Goal: Information Seeking & Learning: Compare options

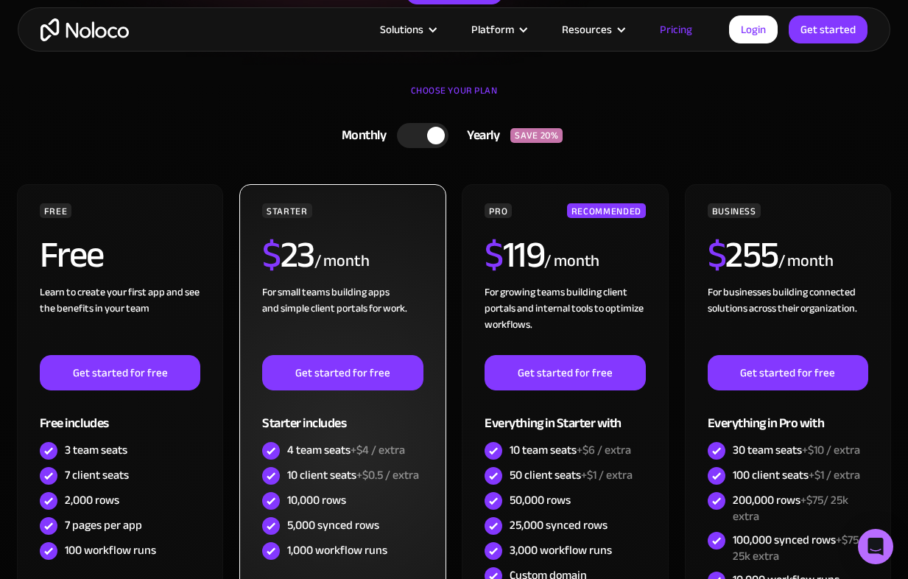
scroll to position [306, 0]
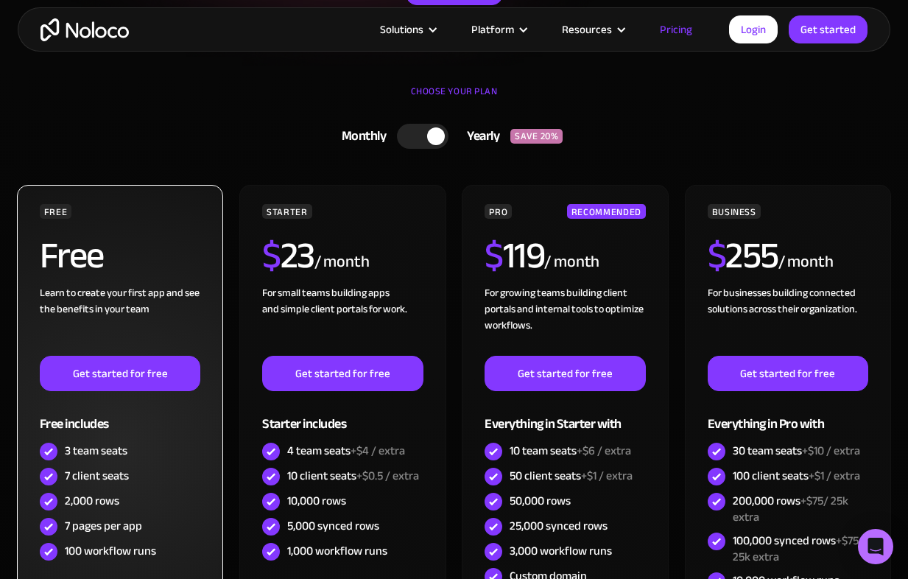
drag, startPoint x: 155, startPoint y: 457, endPoint x: 186, endPoint y: 449, distance: 32.0
click at [186, 451] on div "3 team seats" at bounding box center [120, 451] width 161 height 25
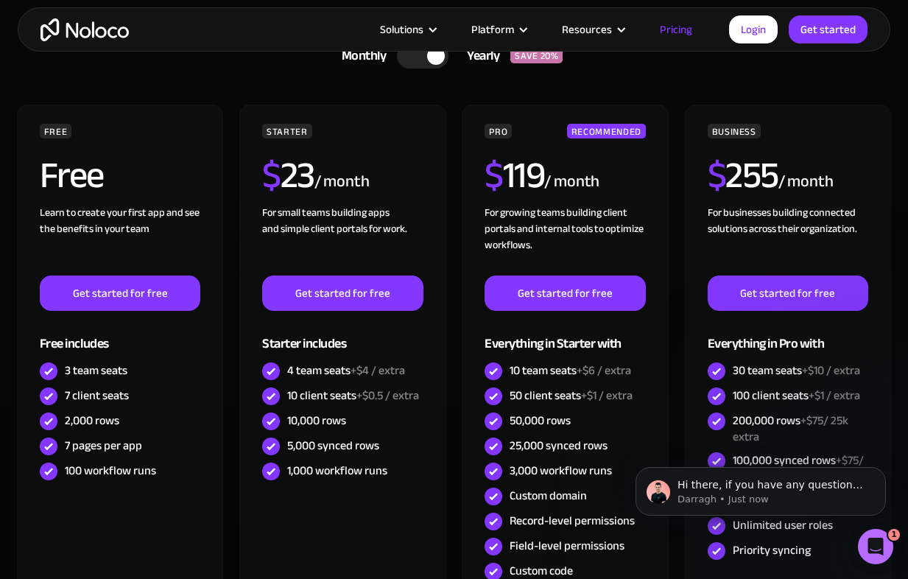
scroll to position [440, 0]
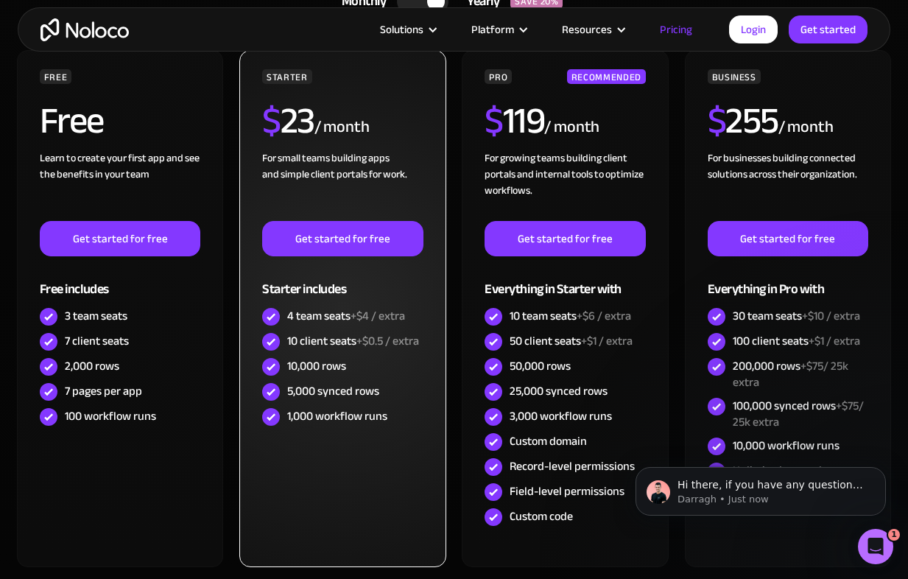
click at [351, 333] on div "10 client seats +$0.5 / extra" at bounding box center [353, 341] width 132 height 16
click at [405, 336] on span "+$0.5 / extra" at bounding box center [388, 341] width 63 height 22
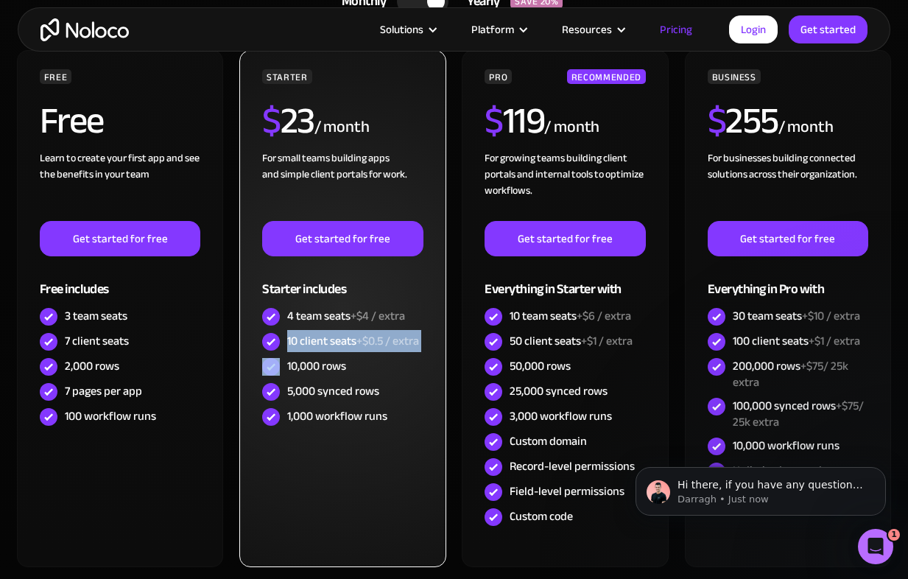
click at [405, 336] on span "+$0.5 / extra" at bounding box center [388, 341] width 63 height 22
click at [404, 338] on span "+$0.5 / extra" at bounding box center [388, 341] width 63 height 22
click at [404, 340] on span "+$0.5 / extra" at bounding box center [388, 341] width 63 height 22
drag, startPoint x: 429, startPoint y: 340, endPoint x: 357, endPoint y: 342, distance: 72.2
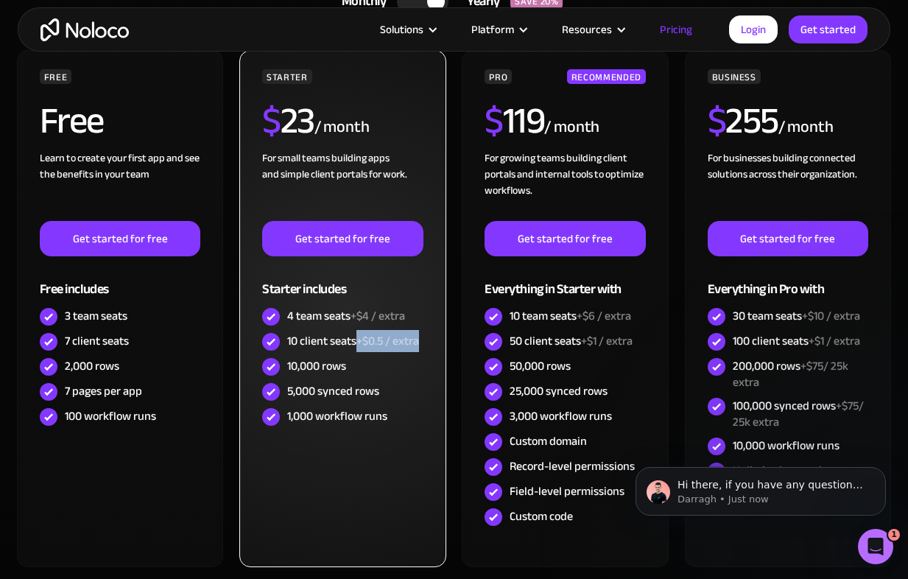
click at [357, 342] on div "STARTER $ 23 / month For small teams building apps and simple client portals fo…" at bounding box center [342, 308] width 207 height 517
click at [357, 342] on div "10 client seats +$0.5 / extra" at bounding box center [353, 341] width 132 height 16
click at [358, 342] on div "10 client seats +$0.5 / extra" at bounding box center [353, 341] width 132 height 16
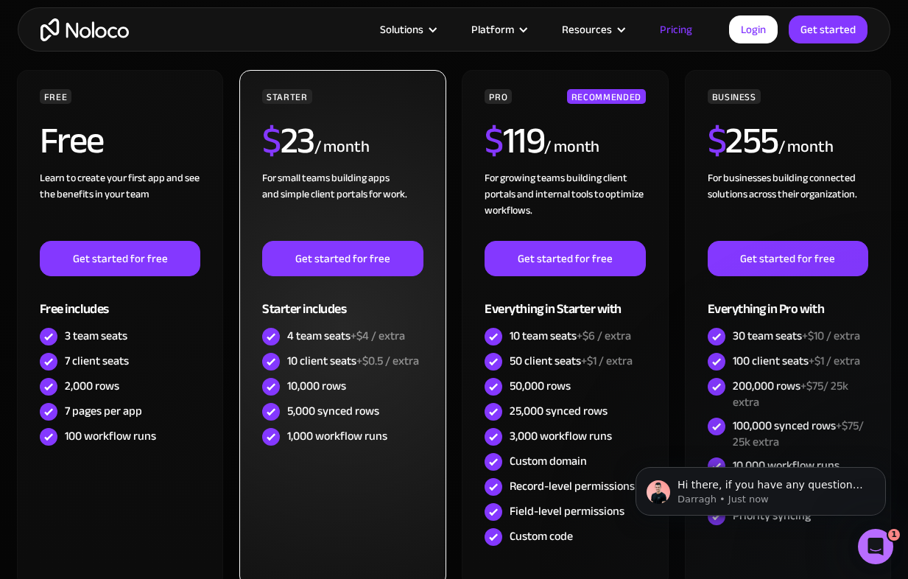
scroll to position [415, 0]
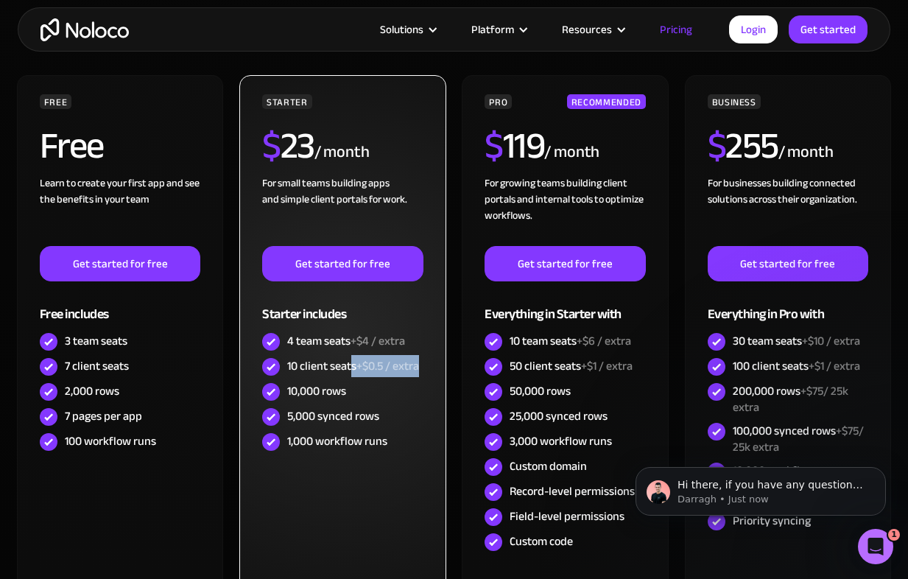
drag, startPoint x: 353, startPoint y: 360, endPoint x: 440, endPoint y: 366, distance: 87.1
click at [440, 368] on div "STARTER $ 23 / month For small teams building apps and simple client portals fo…" at bounding box center [342, 333] width 207 height 517
click at [440, 366] on div "STARTER $ 23 / month For small teams building apps and simple client portals fo…" at bounding box center [342, 333] width 207 height 517
drag, startPoint x: 423, startPoint y: 362, endPoint x: 363, endPoint y: 364, distance: 59.7
click at [362, 363] on div "10 client seats +$0.5 / extra" at bounding box center [342, 366] width 161 height 25
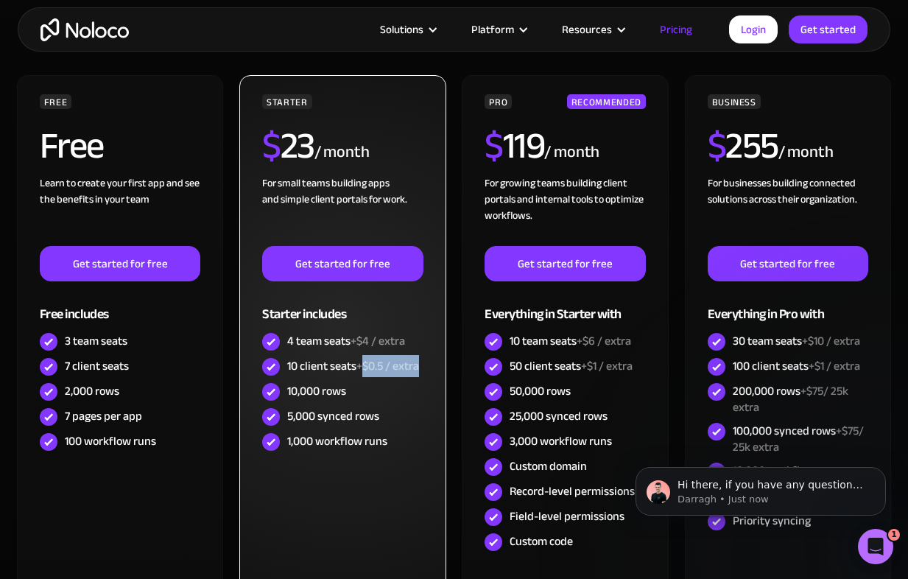
click at [363, 364] on span "+$0.5 / extra" at bounding box center [388, 366] width 63 height 22
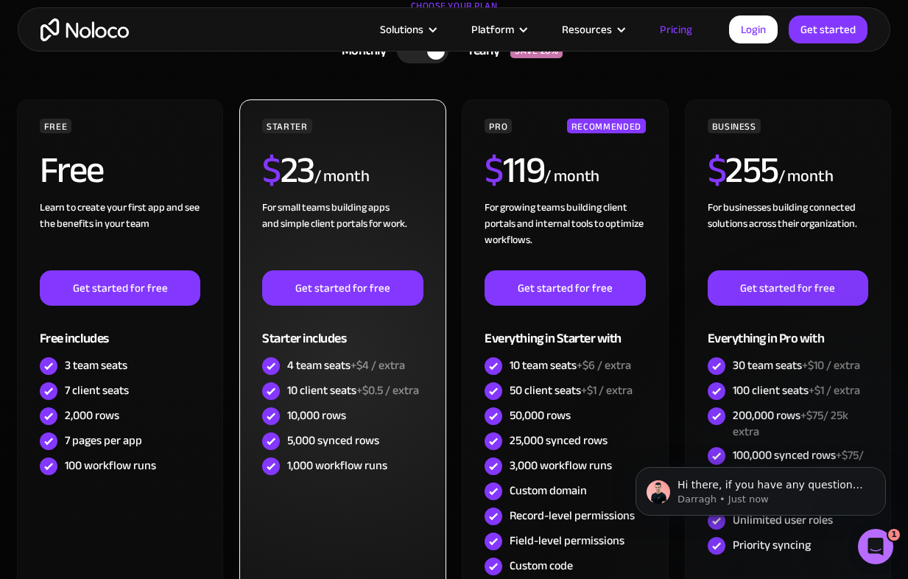
scroll to position [373, 0]
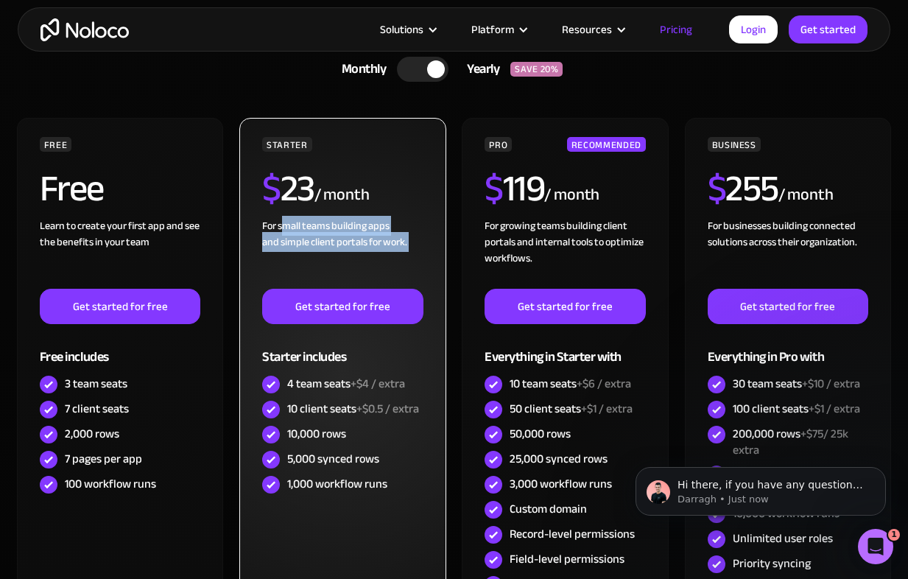
drag, startPoint x: 380, startPoint y: 260, endPoint x: 278, endPoint y: 213, distance: 112.0
click at [279, 213] on div "STARTER $ 23 / month For small teams building apps and simple client portals fo…" at bounding box center [342, 317] width 161 height 360
click at [278, 213] on span "$" at bounding box center [271, 188] width 18 height 69
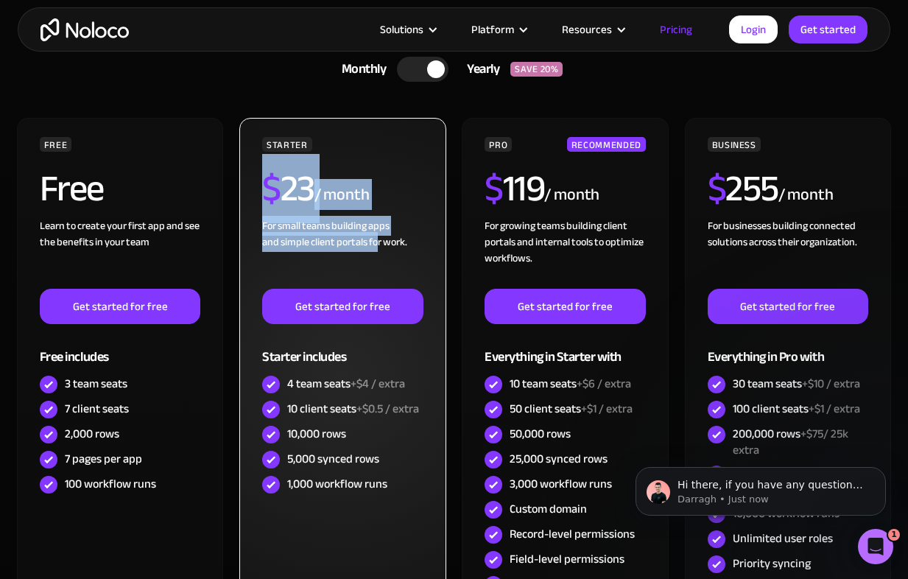
drag, startPoint x: 255, startPoint y: 179, endPoint x: 379, endPoint y: 249, distance: 142.8
click at [379, 249] on div "STARTER $ 23 / month For small teams building apps and simple client portals fo…" at bounding box center [342, 376] width 207 height 517
click at [379, 249] on div "For small teams building apps and simple client portals for work. ‍" at bounding box center [342, 253] width 161 height 71
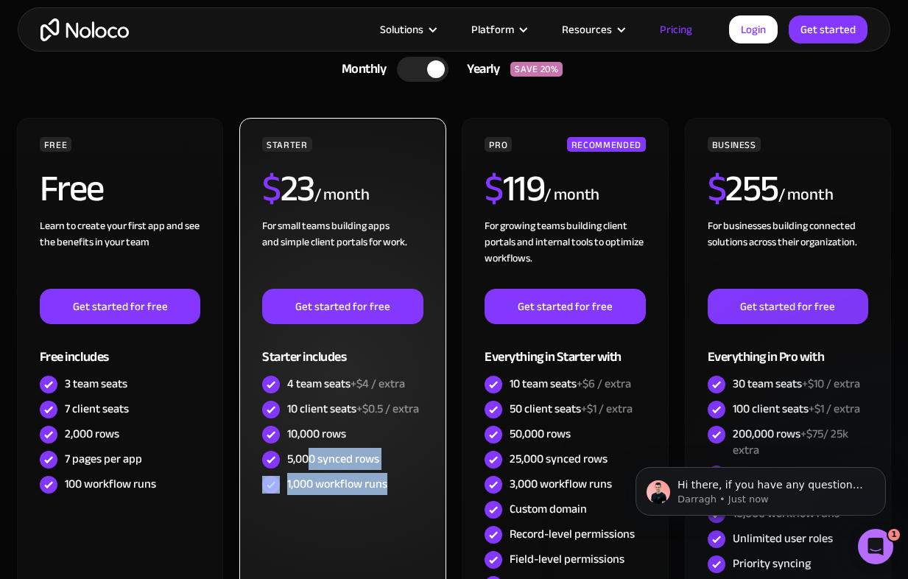
drag, startPoint x: 374, startPoint y: 499, endPoint x: 311, endPoint y: 455, distance: 77.2
click at [311, 454] on div "STARTER $ 23 / month For small teams building apps and simple client portals fo…" at bounding box center [342, 376] width 207 height 517
click at [311, 455] on div "5,000 synced rows" at bounding box center [333, 459] width 92 height 16
click at [311, 454] on div "5,000 synced rows" at bounding box center [333, 459] width 92 height 16
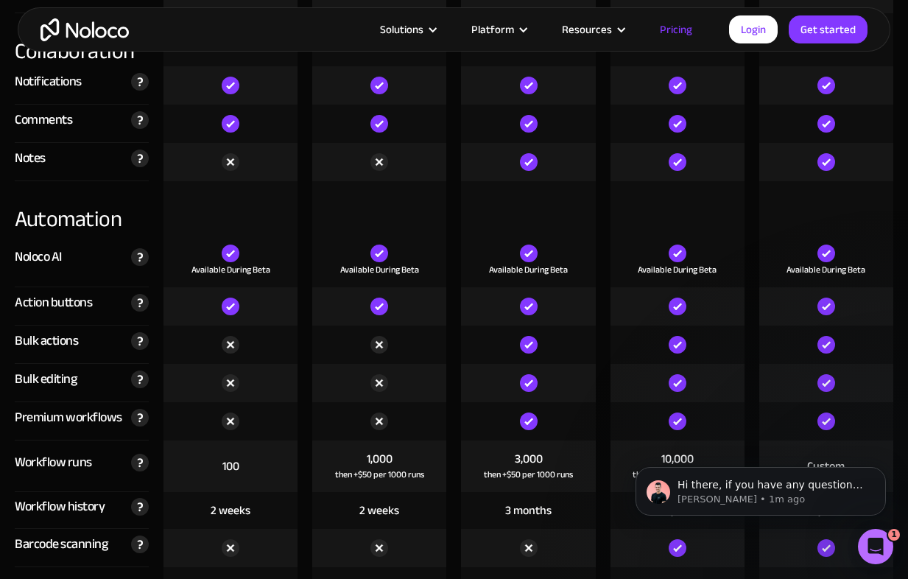
scroll to position [2729, 0]
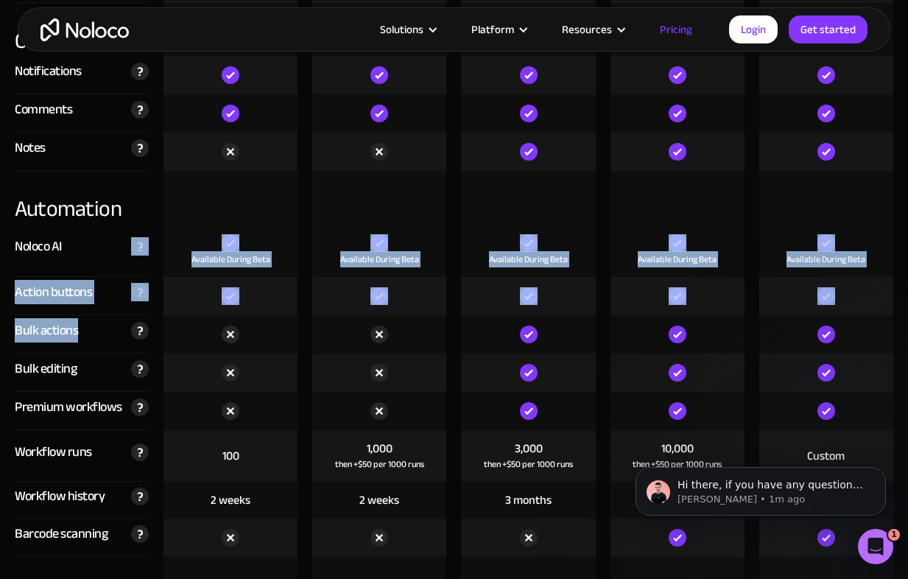
drag, startPoint x: 96, startPoint y: 335, endPoint x: 44, endPoint y: 259, distance: 92.8
click at [44, 258] on div "Noloco AI" at bounding box center [38, 247] width 47 height 22
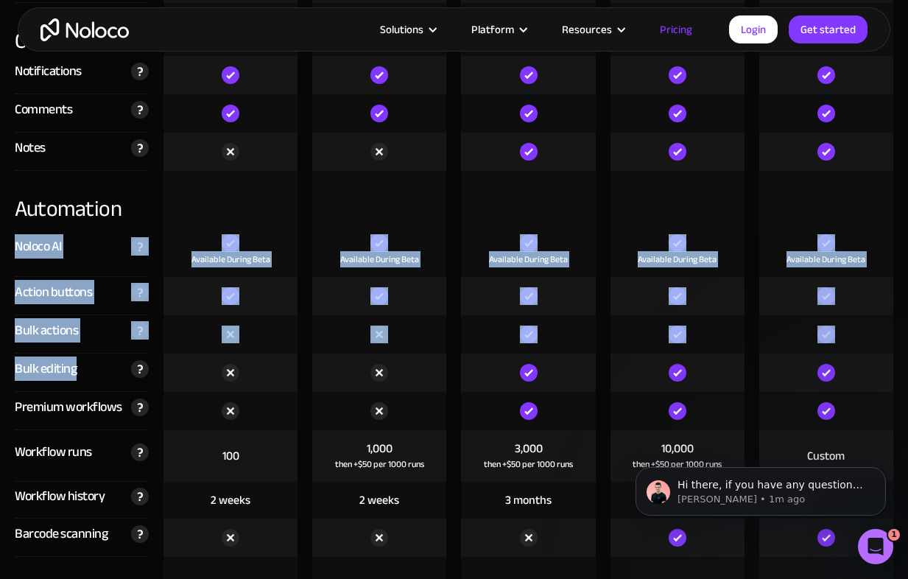
drag, startPoint x: 8, startPoint y: 256, endPoint x: 95, endPoint y: 356, distance: 132.1
click at [95, 356] on div "Bulk editing Update multiple records with one change when inline editing and se…" at bounding box center [82, 373] width 134 height 38
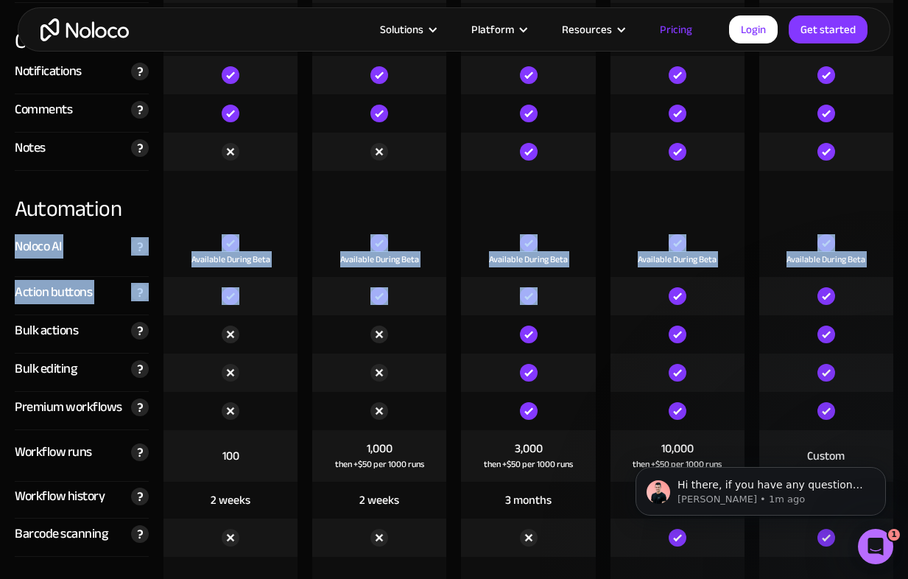
drag, startPoint x: 348, startPoint y: 197, endPoint x: 476, endPoint y: 284, distance: 154.4
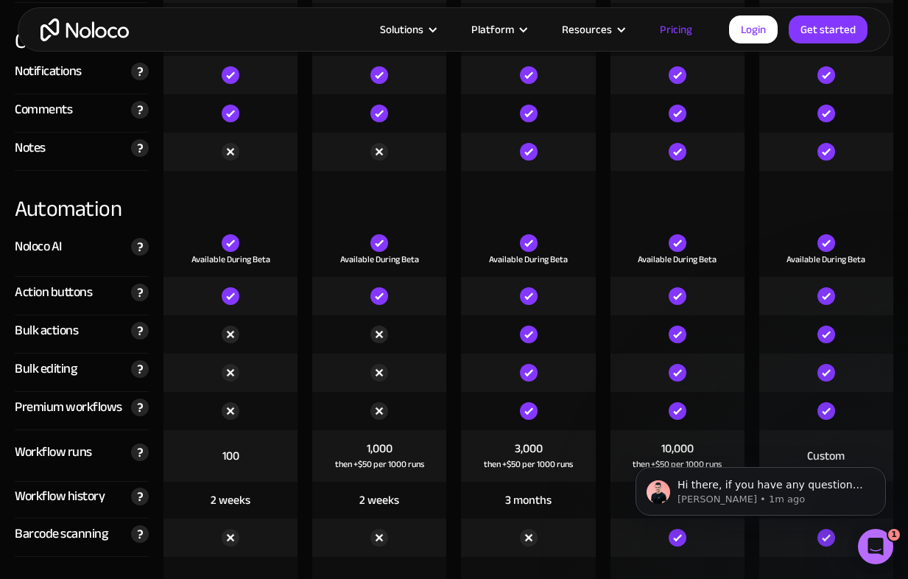
click at [591, 262] on div "Available During Beta" at bounding box center [528, 250] width 134 height 53
drag, startPoint x: 591, startPoint y: 262, endPoint x: 698, endPoint y: 268, distance: 107.7
click at [698, 268] on div "Noloco AI Powerful AI-powered columns you can add to your Noloco tables to auto…" at bounding box center [453, 250] width 893 height 53
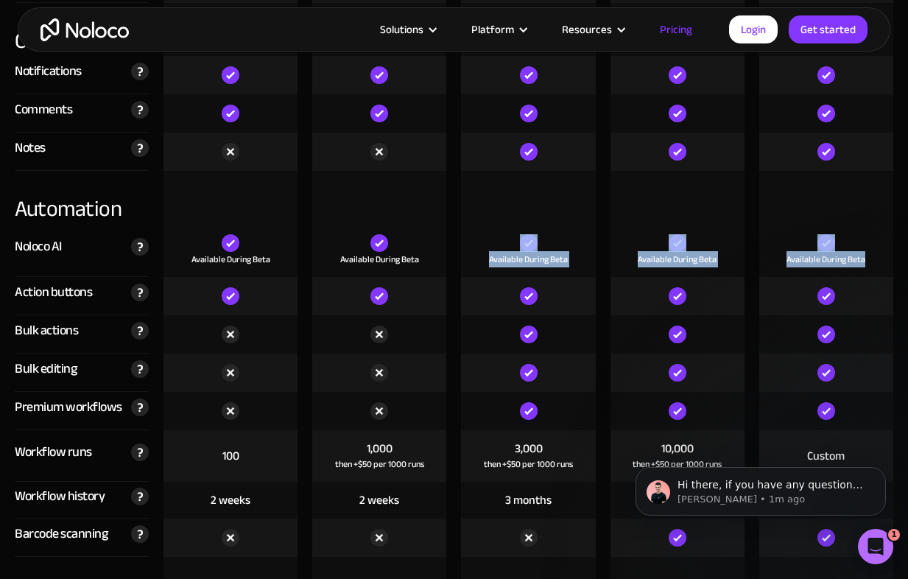
drag, startPoint x: 899, startPoint y: 269, endPoint x: 438, endPoint y: 256, distance: 461.3
click at [438, 256] on div "Noloco AI Powerful AI-powered columns you can add to your Noloco tables to auto…" at bounding box center [453, 250] width 893 height 53
click at [439, 254] on div "Available During Beta" at bounding box center [379, 250] width 134 height 53
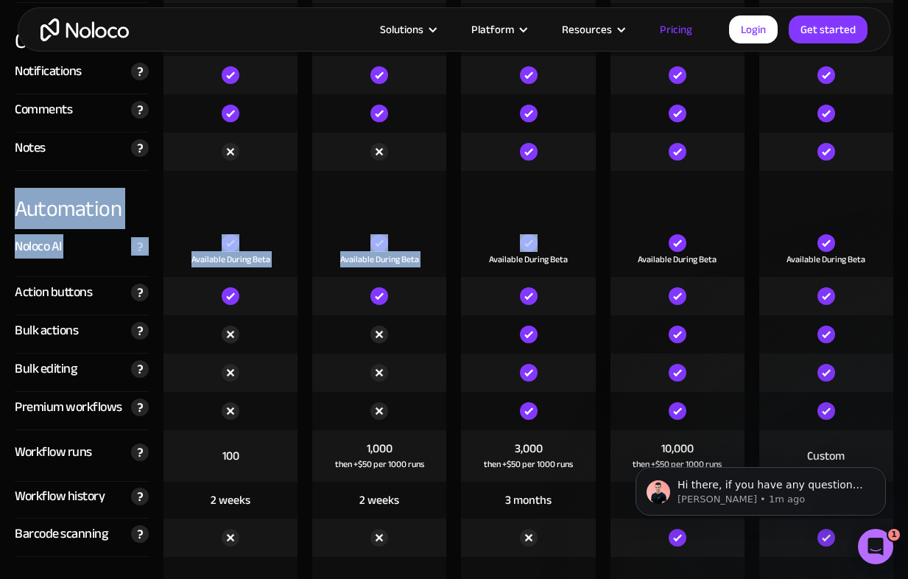
drag, startPoint x: 439, startPoint y: 254, endPoint x: 110, endPoint y: 211, distance: 332.1
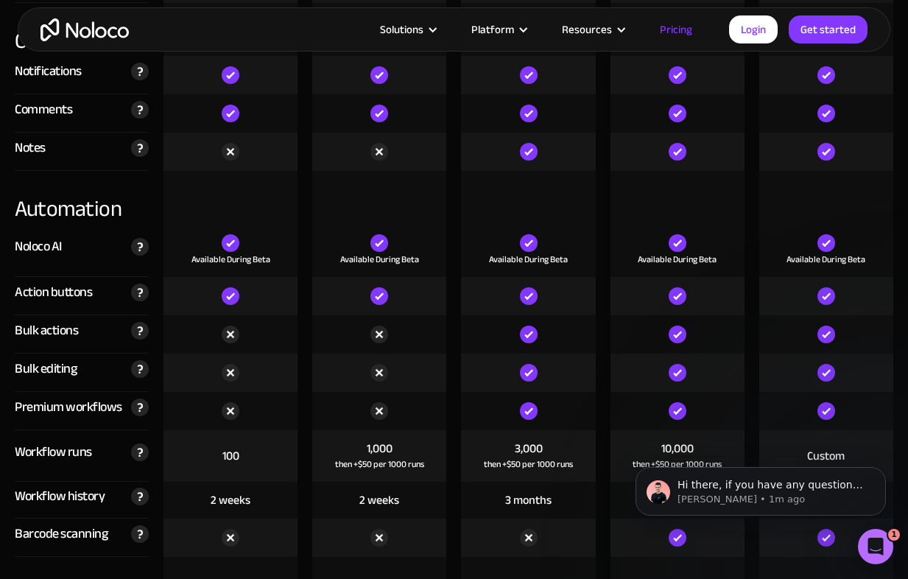
click at [99, 219] on div "Automation" at bounding box center [82, 197] width 134 height 53
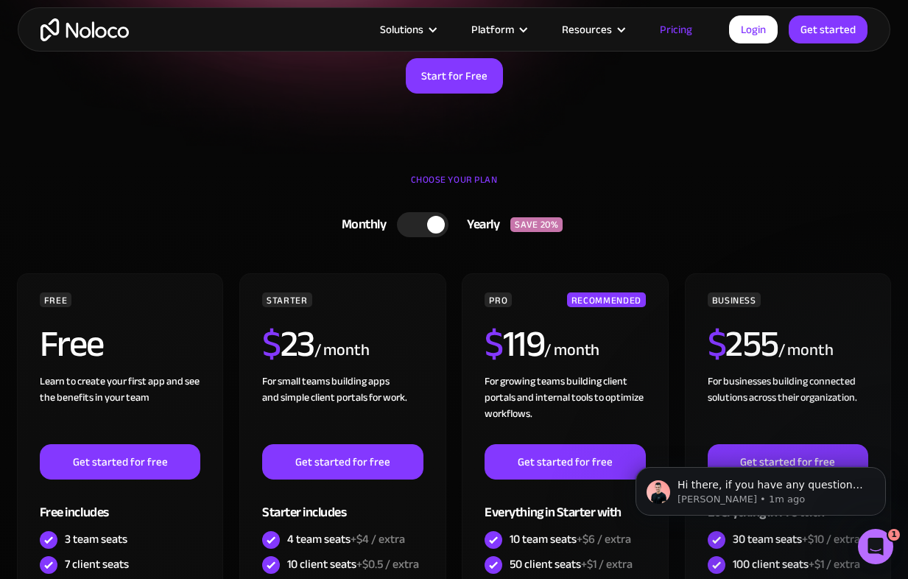
scroll to position [217, 0]
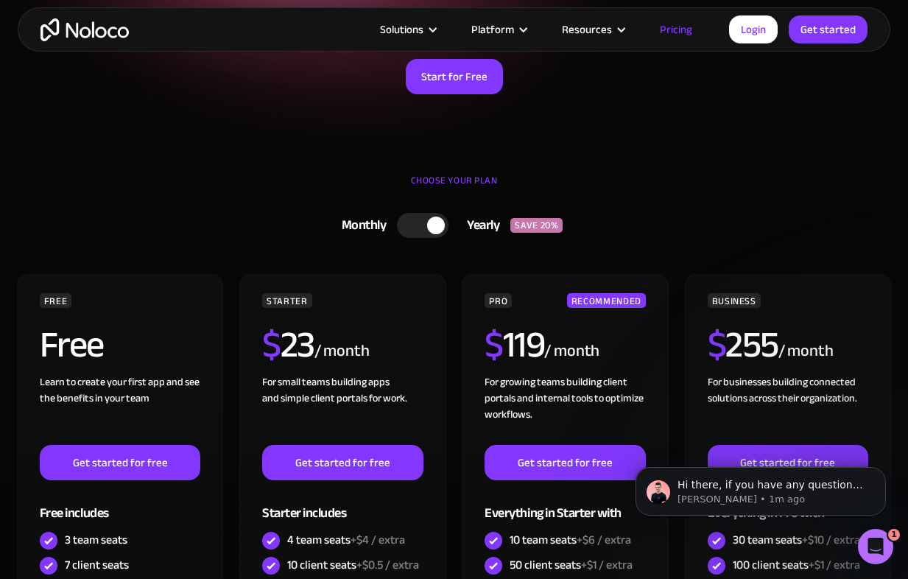
click at [263, 260] on div "Monthly Yearly SAVE 20% Monthly Yearly SAVE 20% FREE Free Learn to create your …" at bounding box center [454, 522] width 879 height 633
click at [521, 233] on div "SAVE 20%" at bounding box center [536, 225] width 52 height 15
click at [515, 233] on div "SAVE 20%" at bounding box center [531, 225] width 52 height 15
click at [440, 228] on div at bounding box center [436, 226] width 18 height 18
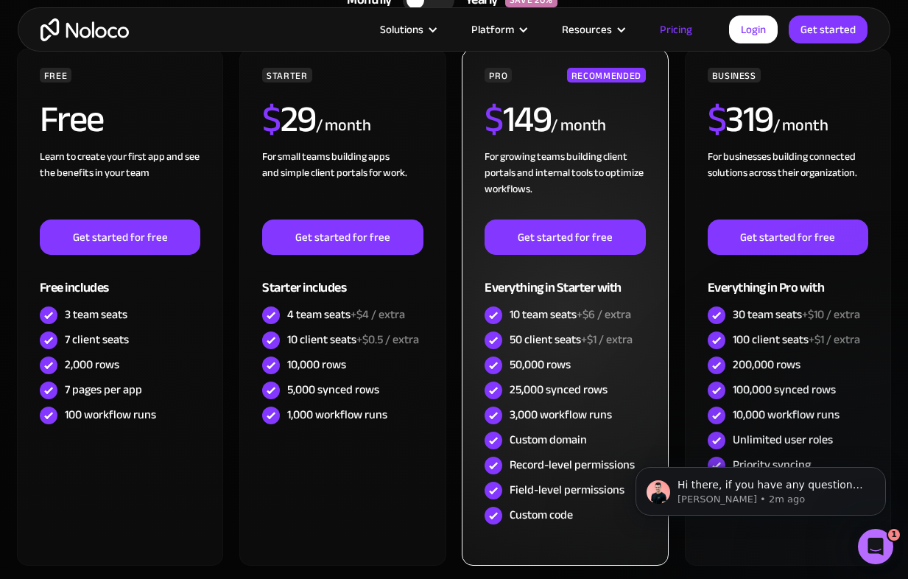
scroll to position [488, 0]
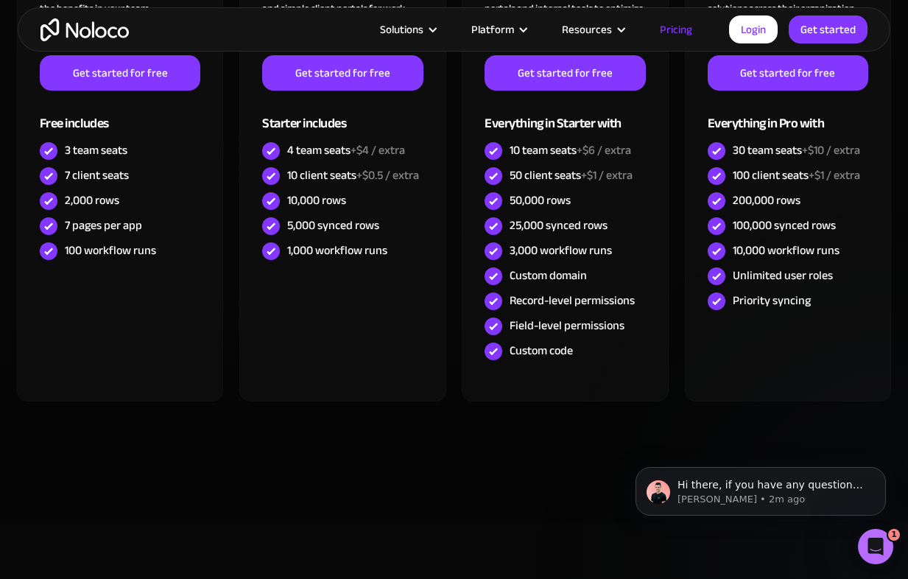
click at [472, 444] on div "FREE Free Learn to create your first app and see the benefits in your team ‍ Ge…" at bounding box center [454, 167] width 879 height 566
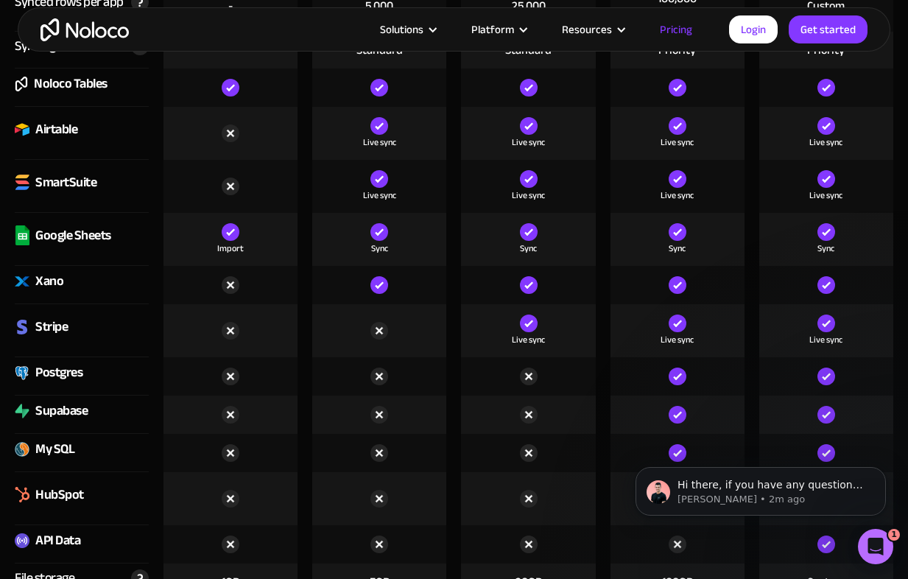
scroll to position [2422, 0]
